Goal: Transaction & Acquisition: Purchase product/service

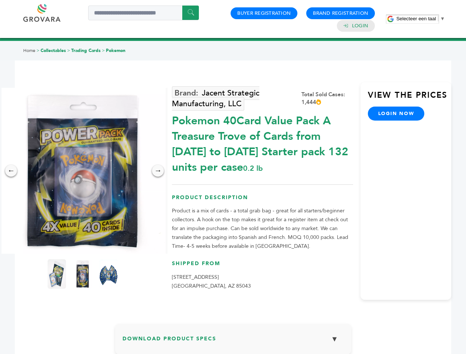
click at [420, 18] on span "Selecteer een taal" at bounding box center [415, 19] width 39 height 6
click at [83, 171] on img at bounding box center [83, 171] width 166 height 166
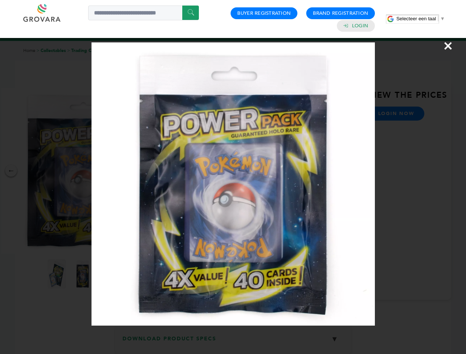
click at [11, 171] on div "×" at bounding box center [233, 177] width 466 height 354
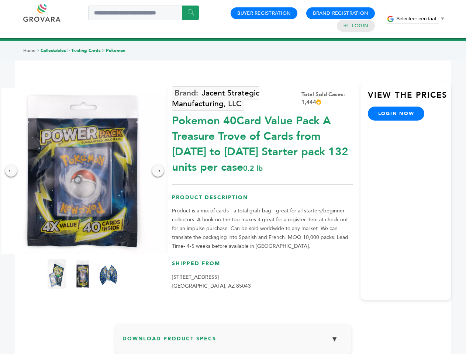
click at [158, 171] on div "→" at bounding box center [158, 171] width 12 height 12
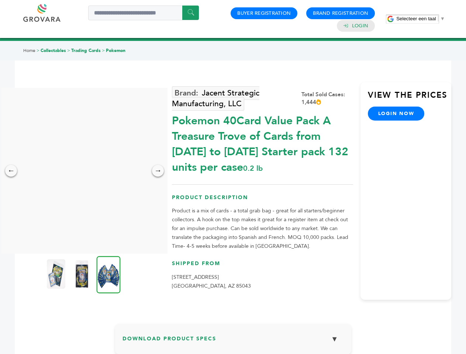
click at [57, 274] on img at bounding box center [56, 274] width 18 height 30
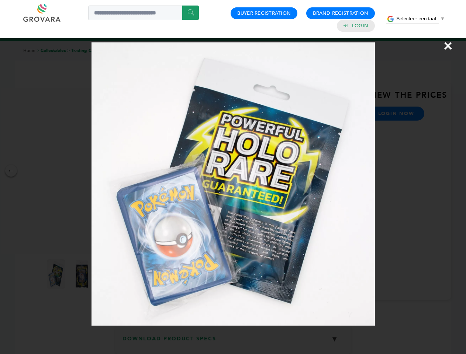
click at [83, 274] on div "×" at bounding box center [233, 177] width 466 height 354
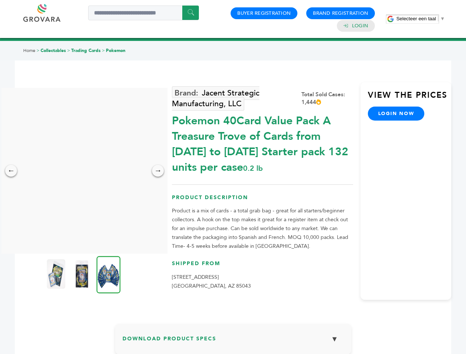
click at [108, 274] on img at bounding box center [109, 274] width 24 height 37
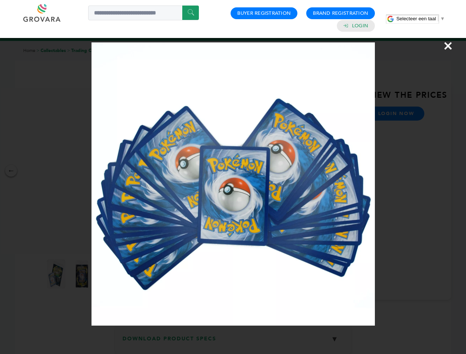
click at [233, 342] on div "×" at bounding box center [233, 177] width 466 height 354
